Goal: Transaction & Acquisition: Purchase product/service

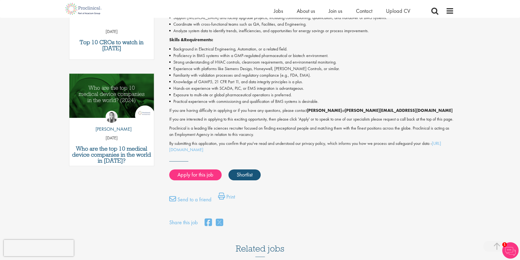
scroll to position [246, 0]
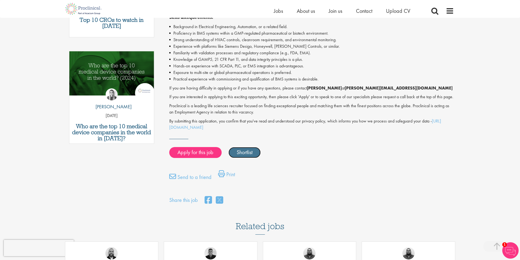
click at [245, 158] on link "Shortlist" at bounding box center [245, 152] width 32 height 11
click at [198, 158] on link "Apply for this job" at bounding box center [195, 152] width 52 height 11
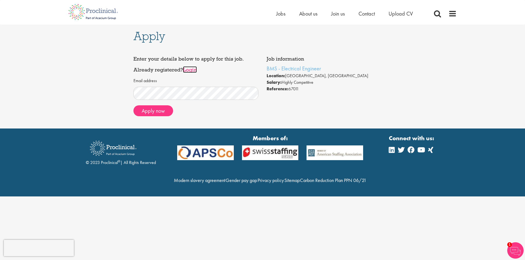
click at [190, 69] on link "Login" at bounding box center [190, 69] width 14 height 7
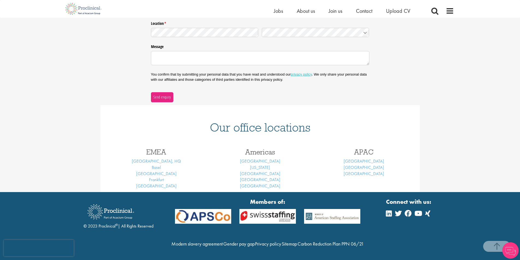
scroll to position [151, 0]
click at [37, 84] on div "Nature of enquiry * (required) Name * (required) Email * (required) Phone * (re…" at bounding box center [260, 26] width 520 height 154
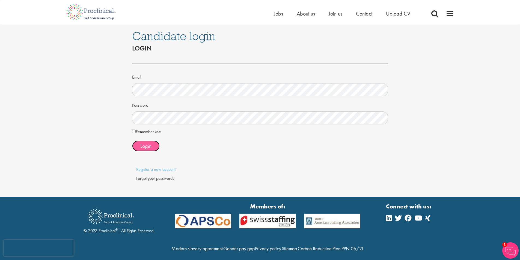
click at [143, 145] on span "Login" at bounding box center [145, 146] width 11 height 7
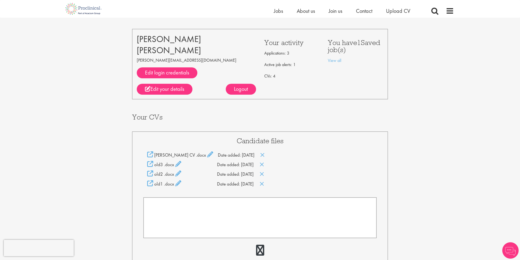
scroll to position [27, 0]
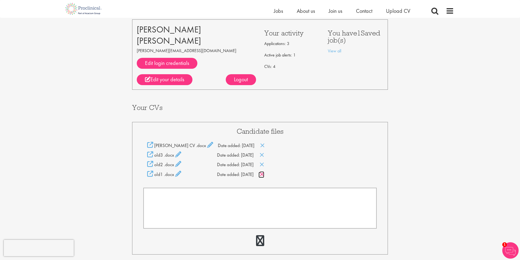
click at [264, 174] on icon at bounding box center [262, 175] width 5 height 6
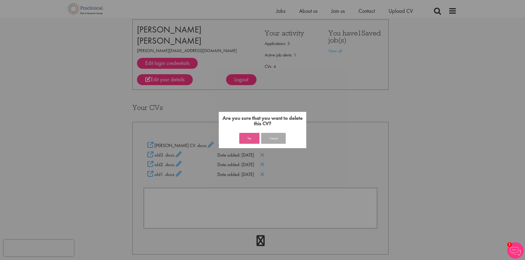
click at [249, 142] on button "Yes" at bounding box center [249, 138] width 20 height 11
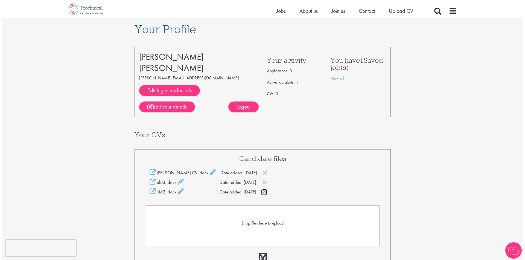
scroll to position [31, 0]
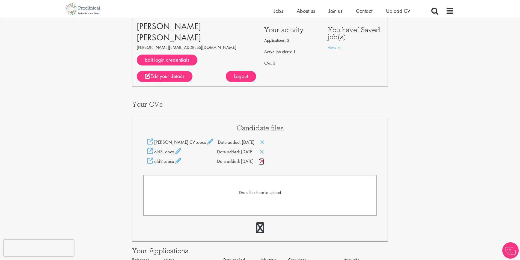
click at [264, 164] on icon at bounding box center [262, 161] width 5 height 6
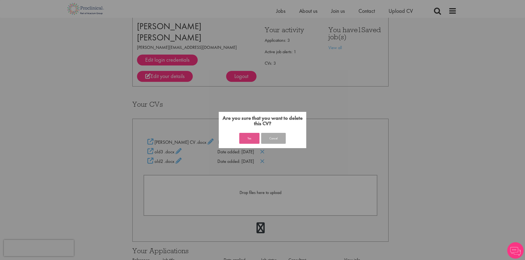
click at [254, 137] on button "Yes" at bounding box center [249, 138] width 20 height 11
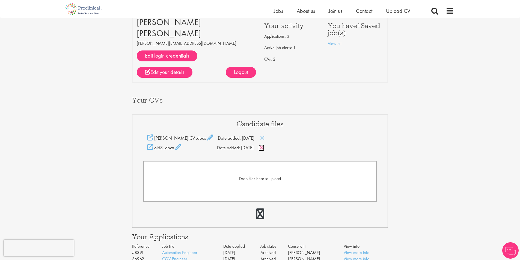
click at [264, 148] on icon at bounding box center [262, 148] width 5 height 6
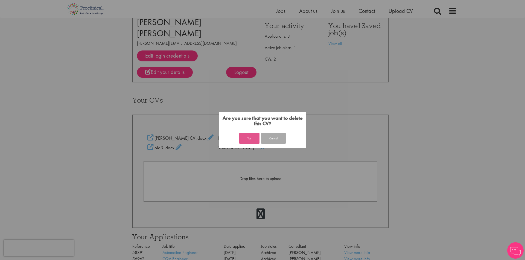
click at [242, 139] on button "Yes" at bounding box center [249, 138] width 20 height 11
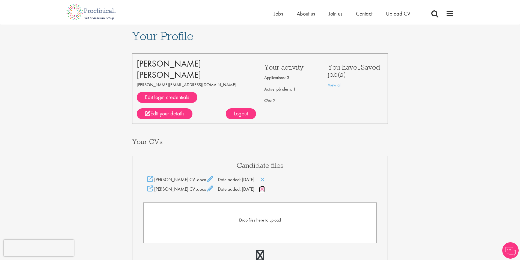
click at [265, 189] on icon at bounding box center [262, 189] width 5 height 6
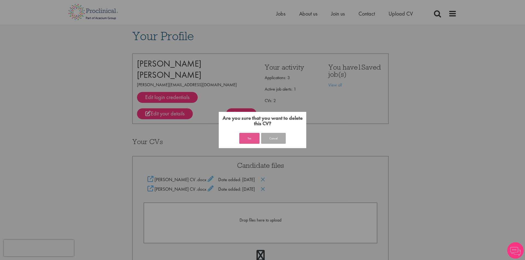
click at [248, 138] on button "Yes" at bounding box center [249, 138] width 20 height 11
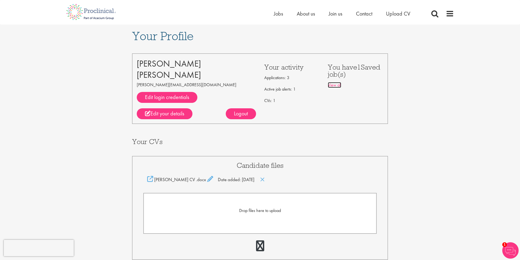
click at [336, 84] on link "View all" at bounding box center [334, 85] width 13 height 6
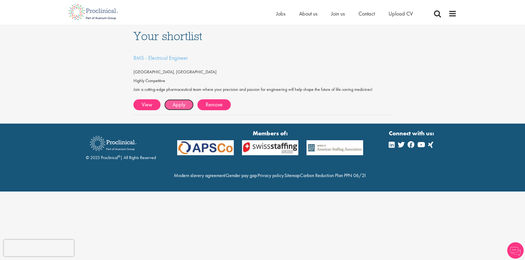
click at [178, 106] on link "Apply" at bounding box center [178, 104] width 29 height 11
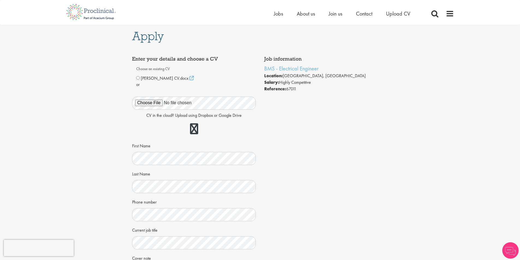
drag, startPoint x: 139, startPoint y: 80, endPoint x: 133, endPoint y: 85, distance: 7.4
click at [138, 80] on div "[PERSON_NAME] CV.docx" at bounding box center [194, 78] width 116 height 7
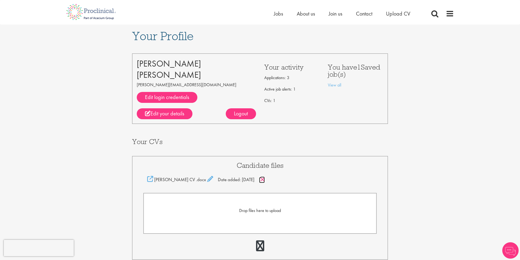
click at [265, 181] on icon at bounding box center [262, 180] width 5 height 6
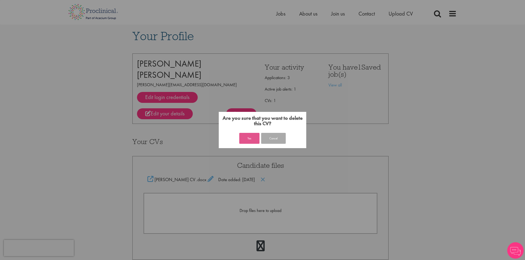
click at [251, 137] on button "Yes" at bounding box center [249, 138] width 20 height 11
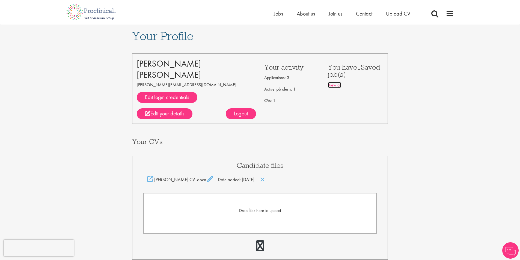
click at [334, 86] on link "View all" at bounding box center [334, 85] width 13 height 6
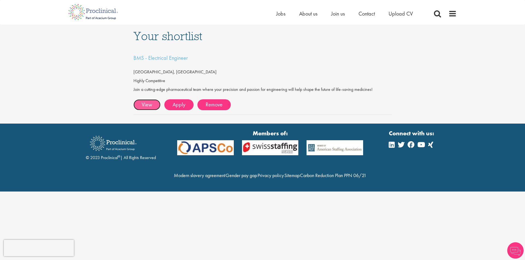
click at [148, 103] on link "View" at bounding box center [146, 104] width 27 height 11
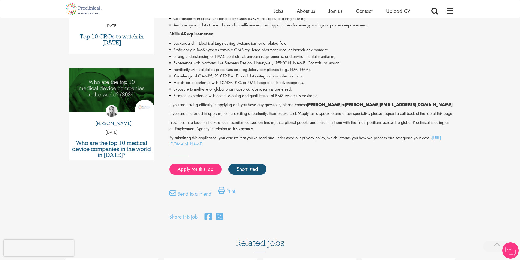
scroll to position [246, 0]
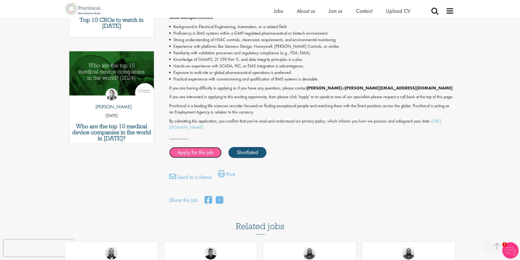
click at [191, 158] on link "Apply for this job" at bounding box center [195, 152] width 52 height 11
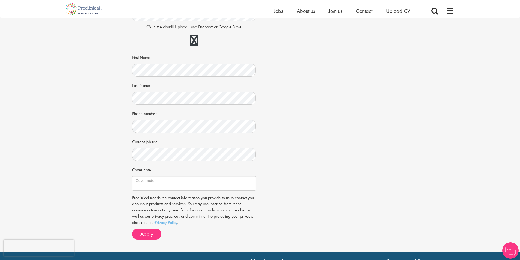
scroll to position [82, 0]
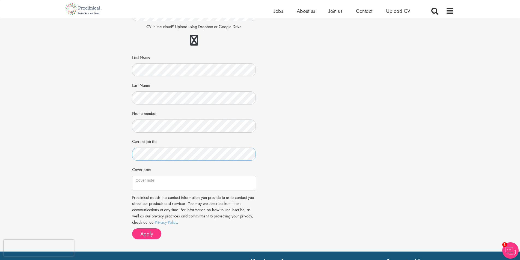
click at [117, 154] on div "Apply Job information BMS - Electrical Engineer Location: [GEOGRAPHIC_DATA], [G…" at bounding box center [260, 94] width 529 height 316
click at [141, 182] on textarea "Cover note" at bounding box center [194, 183] width 124 height 15
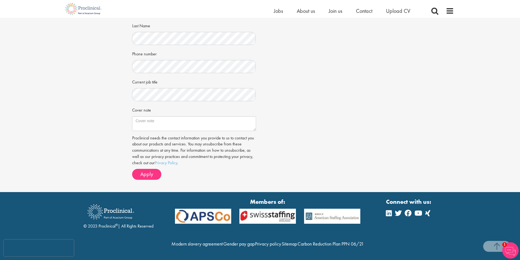
scroll to position [153, 0]
click at [151, 171] on span "Apply" at bounding box center [146, 174] width 13 height 7
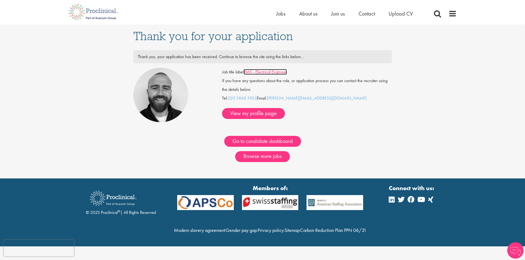
click at [254, 70] on link "BMS - Electrical Engineer" at bounding box center [264, 72] width 43 height 6
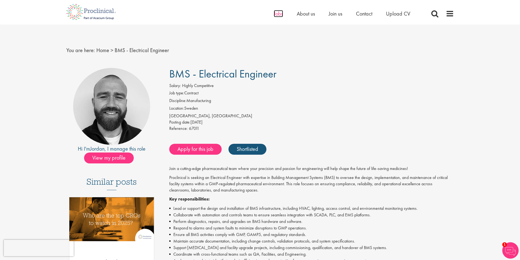
click at [279, 14] on span "Jobs" at bounding box center [278, 13] width 9 height 7
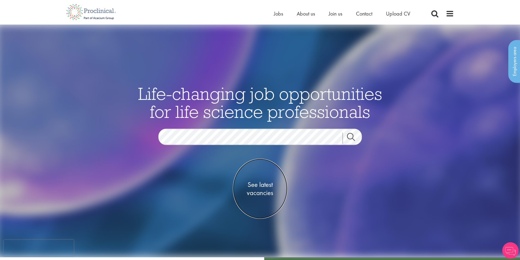
click at [254, 187] on span "See latest vacancies" at bounding box center [260, 189] width 55 height 16
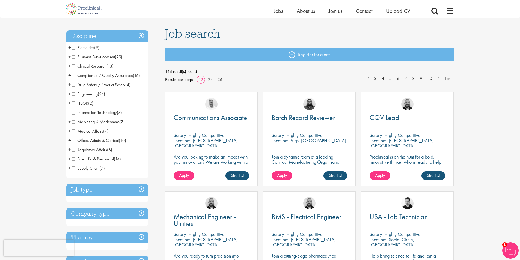
scroll to position [27, 0]
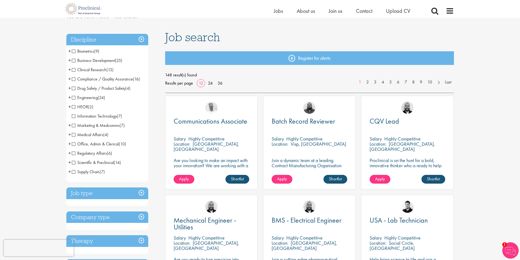
click at [74, 116] on span "Information Technology" at bounding box center [94, 116] width 45 height 6
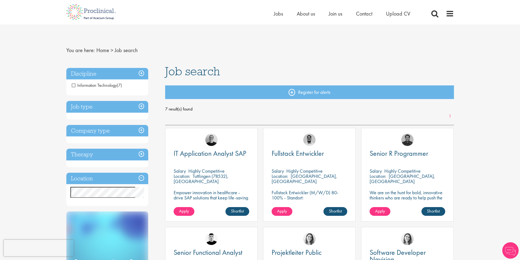
click at [141, 72] on h3 "Discipline" at bounding box center [107, 74] width 82 height 12
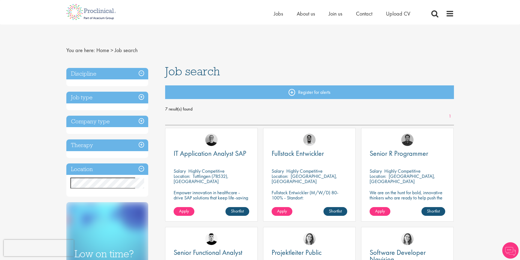
click at [143, 73] on h3 "Discipline" at bounding box center [107, 74] width 82 height 12
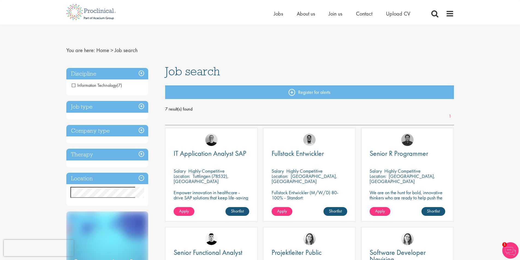
click at [73, 85] on span "Information Technology" at bounding box center [94, 86] width 45 height 6
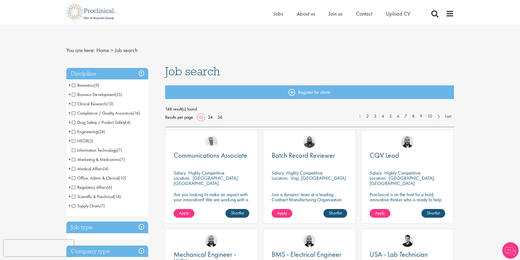
click at [74, 133] on span "Engineering" at bounding box center [85, 132] width 26 height 6
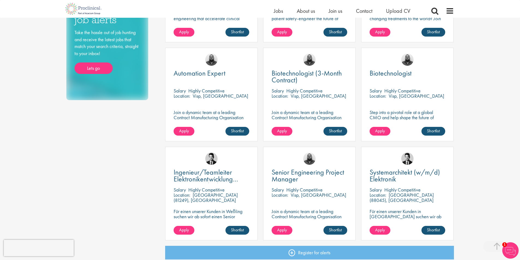
scroll to position [273, 0]
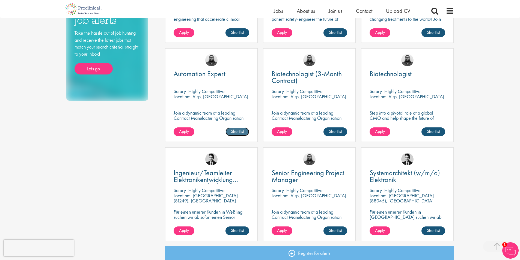
click at [234, 132] on link "Shortlist" at bounding box center [238, 132] width 24 height 9
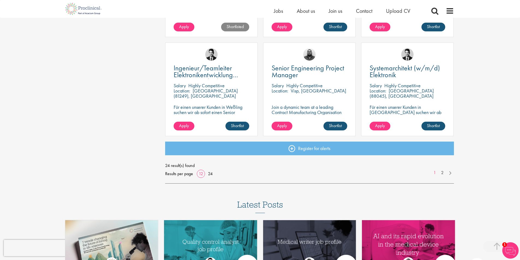
scroll to position [382, 0]
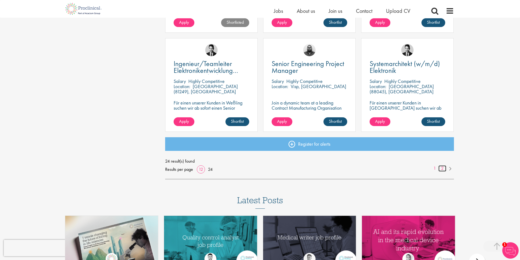
click at [444, 168] on link "2" at bounding box center [443, 169] width 8 height 6
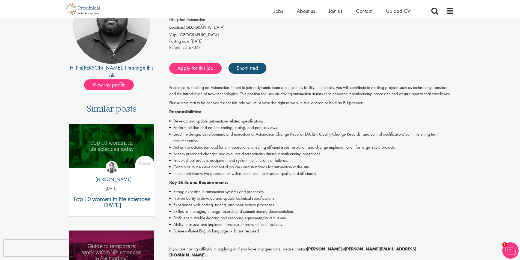
scroll to position [82, 0]
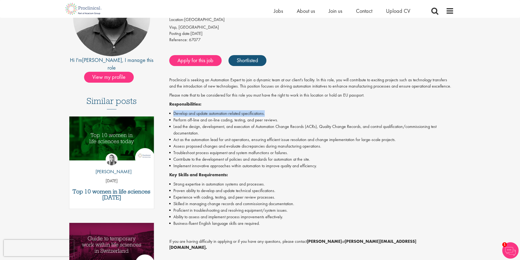
drag, startPoint x: 173, startPoint y: 113, endPoint x: 277, endPoint y: 110, distance: 103.9
click at [278, 110] on div "Proclinical is seeking an Automation Expert to join a dynamic team at our clien…" at bounding box center [311, 194] width 285 height 235
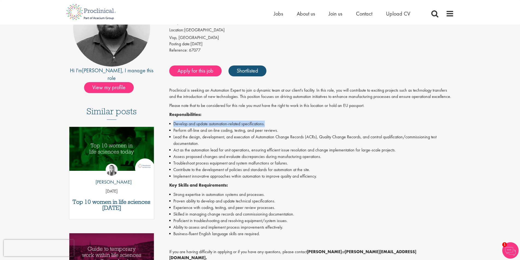
scroll to position [0, 0]
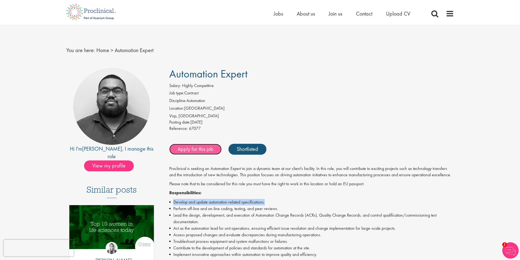
click at [189, 148] on link "Apply for this job" at bounding box center [195, 149] width 52 height 11
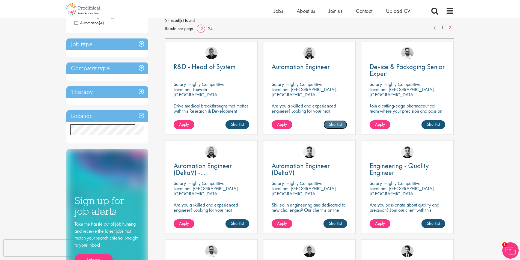
drag, startPoint x: 333, startPoint y: 123, endPoint x: 323, endPoint y: 125, distance: 9.9
click at [332, 123] on link "Shortlist" at bounding box center [336, 124] width 24 height 9
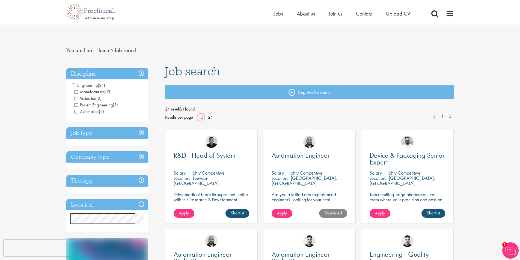
click at [77, 105] on span "Project Engineering" at bounding box center [94, 105] width 38 height 6
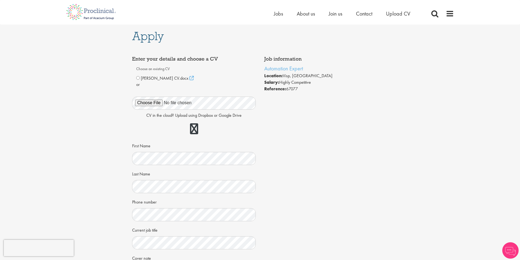
click at [139, 75] on div "[PERSON_NAME] CV.docx" at bounding box center [194, 78] width 116 height 7
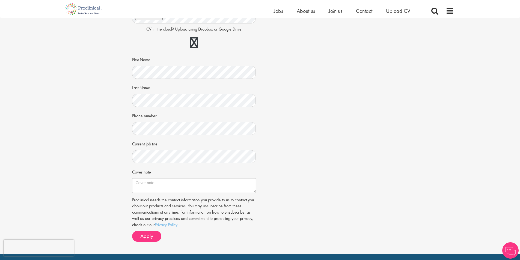
scroll to position [82, 0]
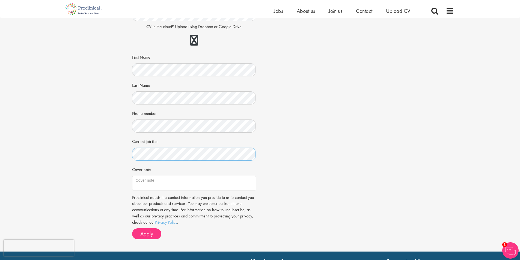
click at [131, 159] on div "Apply Job information Automation Expert Location: [GEOGRAPHIC_DATA], [GEOGRAPHI…" at bounding box center [260, 94] width 264 height 316
click at [145, 234] on span "Apply" at bounding box center [146, 233] width 13 height 7
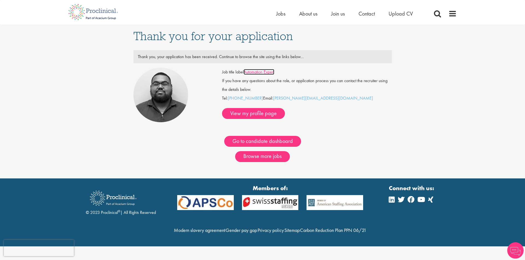
click at [261, 71] on link "Automation Expert" at bounding box center [258, 72] width 31 height 6
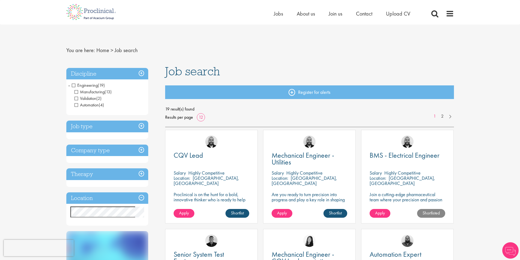
click at [76, 91] on span "Manufacturing" at bounding box center [90, 92] width 30 height 6
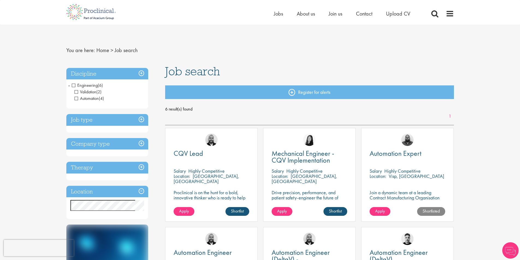
click at [77, 91] on span "Validation" at bounding box center [86, 92] width 22 height 6
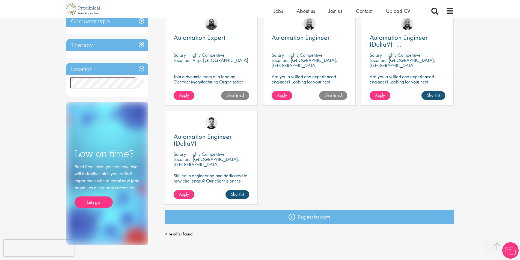
click at [292, 31] on div "Automation Engineer [GEOGRAPHIC_DATA] Highly Competitive Location: Stockholms L…" at bounding box center [309, 59] width 93 height 94
click at [289, 36] on span "Automation Engineer" at bounding box center [301, 37] width 58 height 9
